Goal: Find contact information: Find contact information

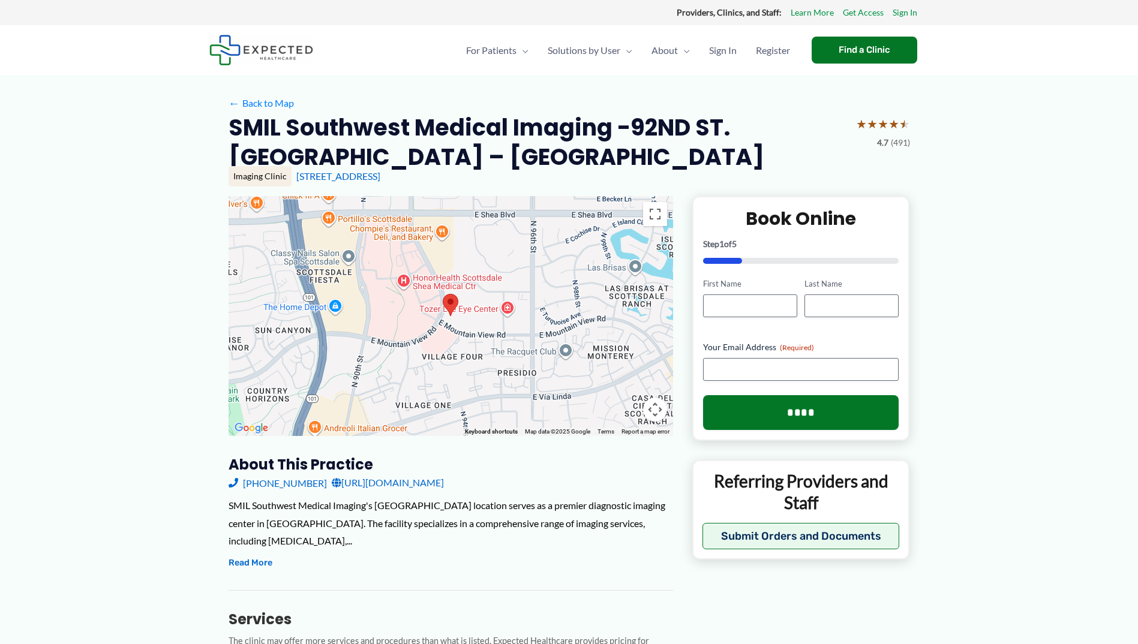
drag, startPoint x: 153, startPoint y: 200, endPoint x: 158, endPoint y: 183, distance: 17.5
drag, startPoint x: 510, startPoint y: 181, endPoint x: 296, endPoint y: 178, distance: 214.7
click at [296, 178] on div "[STREET_ADDRESS]" at bounding box center [602, 176] width 613 height 13
copy link "[STREET_ADDRESS]"
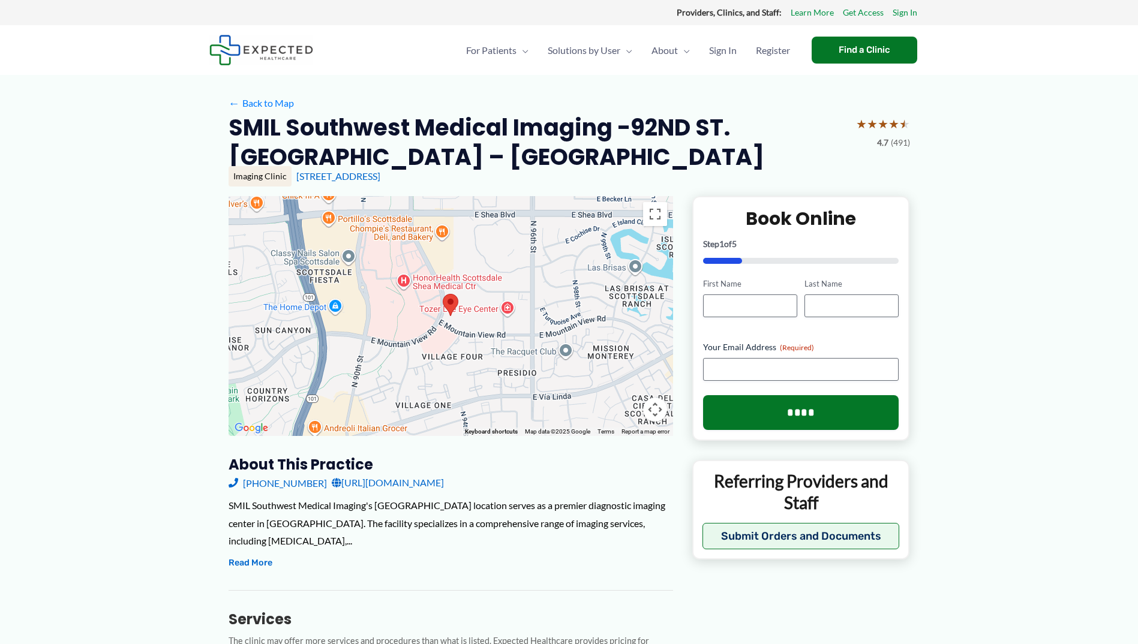
copy link "[STREET_ADDRESS]"
click at [518, 174] on div "[STREET_ADDRESS]" at bounding box center [602, 176] width 613 height 13
drag, startPoint x: 510, startPoint y: 172, endPoint x: 294, endPoint y: 176, distance: 215.9
click at [296, 176] on div "[STREET_ADDRESS]" at bounding box center [602, 176] width 613 height 13
copy link "[STREET_ADDRESS]"
